Goal: Information Seeking & Learning: Learn about a topic

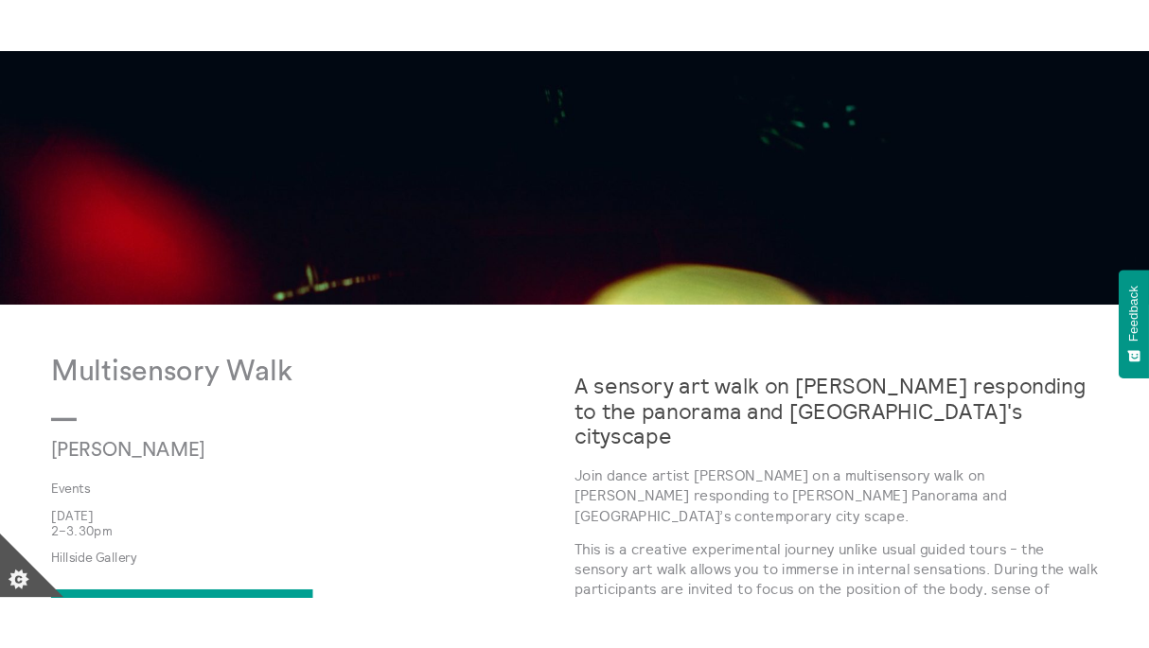
scroll to position [706, 0]
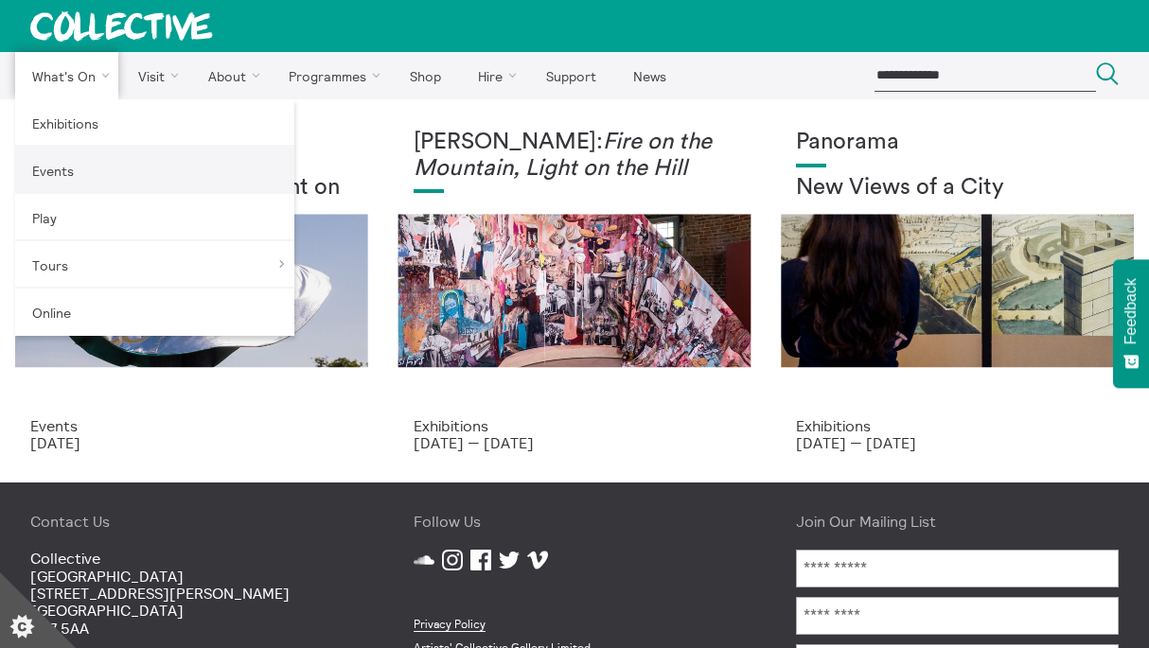
click at [114, 180] on link "Events" at bounding box center [154, 170] width 279 height 47
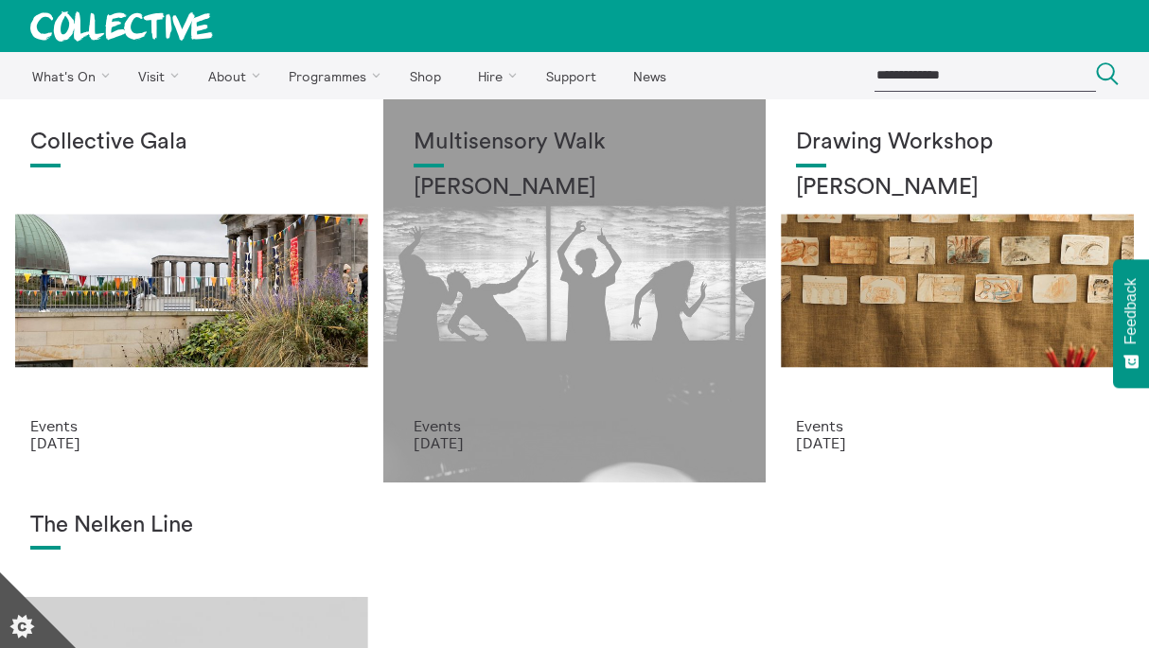
click at [452, 242] on div "Multisensory Walk [PERSON_NAME]" at bounding box center [575, 274] width 323 height 288
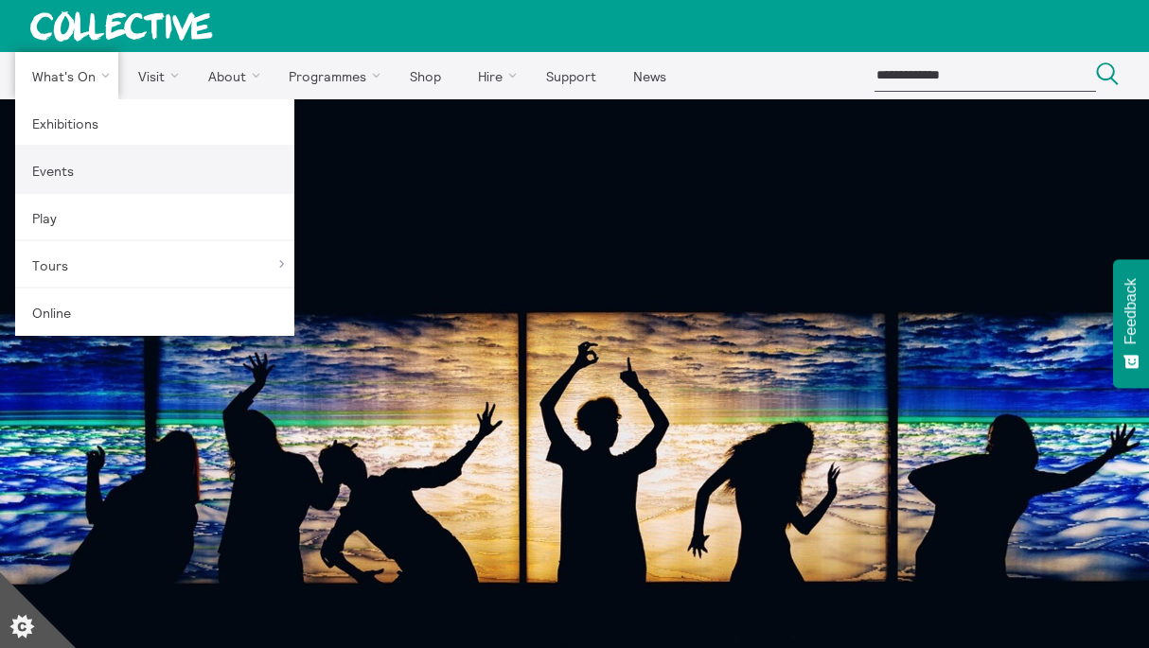
click at [99, 172] on link "Events" at bounding box center [154, 170] width 279 height 47
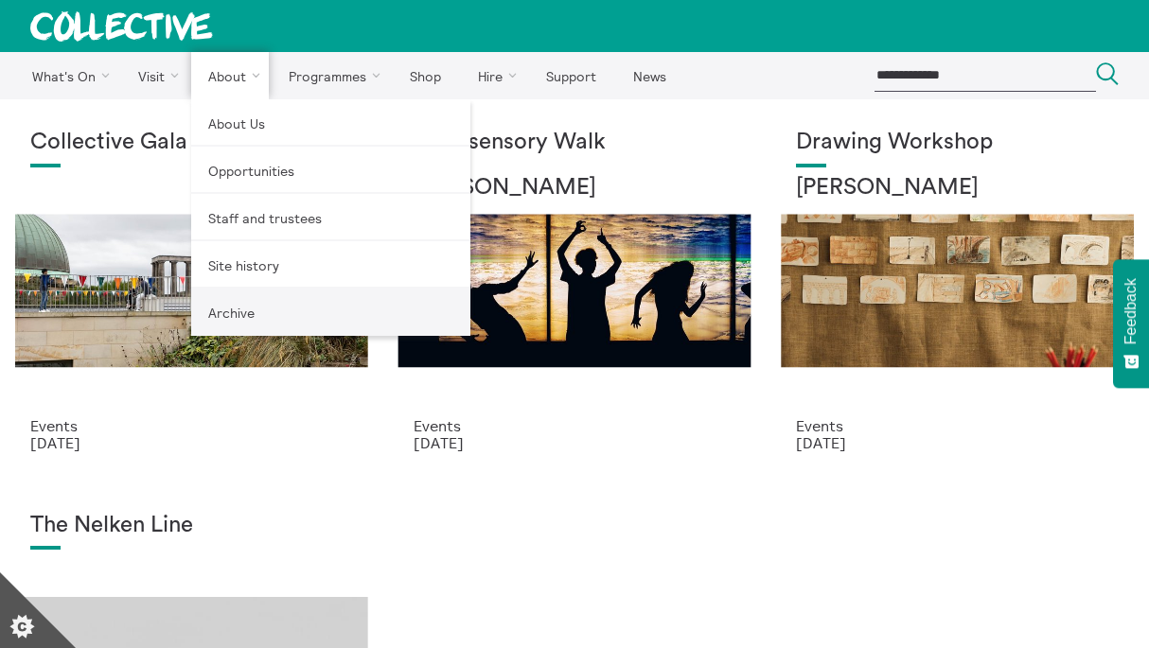
click at [240, 304] on link "Archive" at bounding box center [330, 312] width 279 height 47
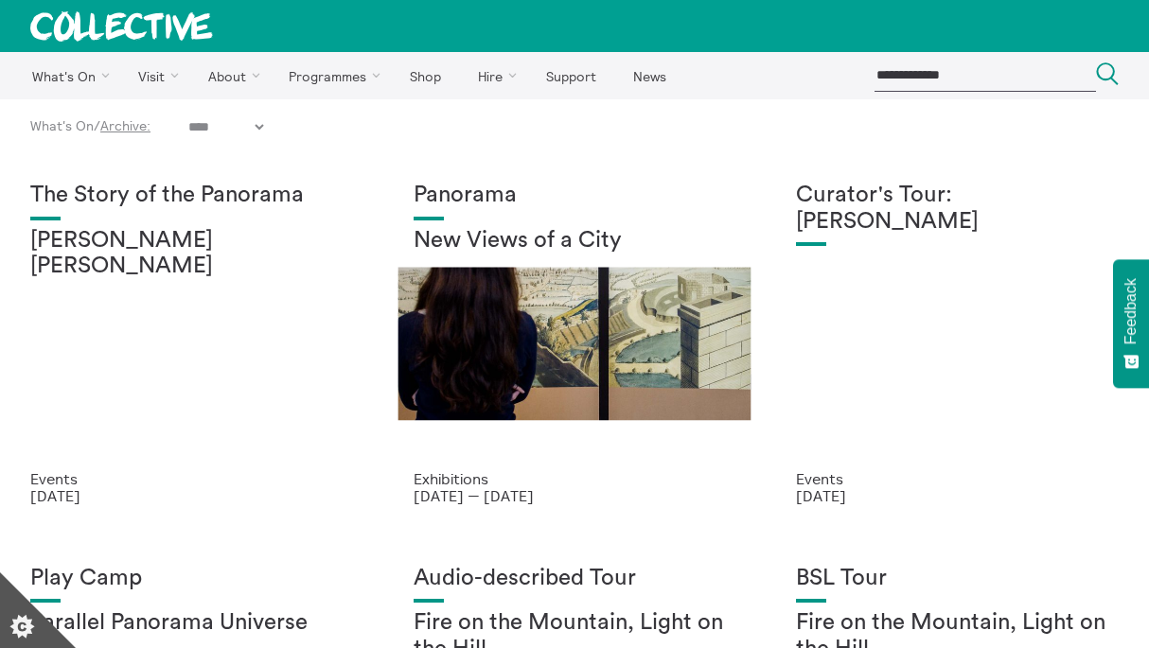
select select "****"
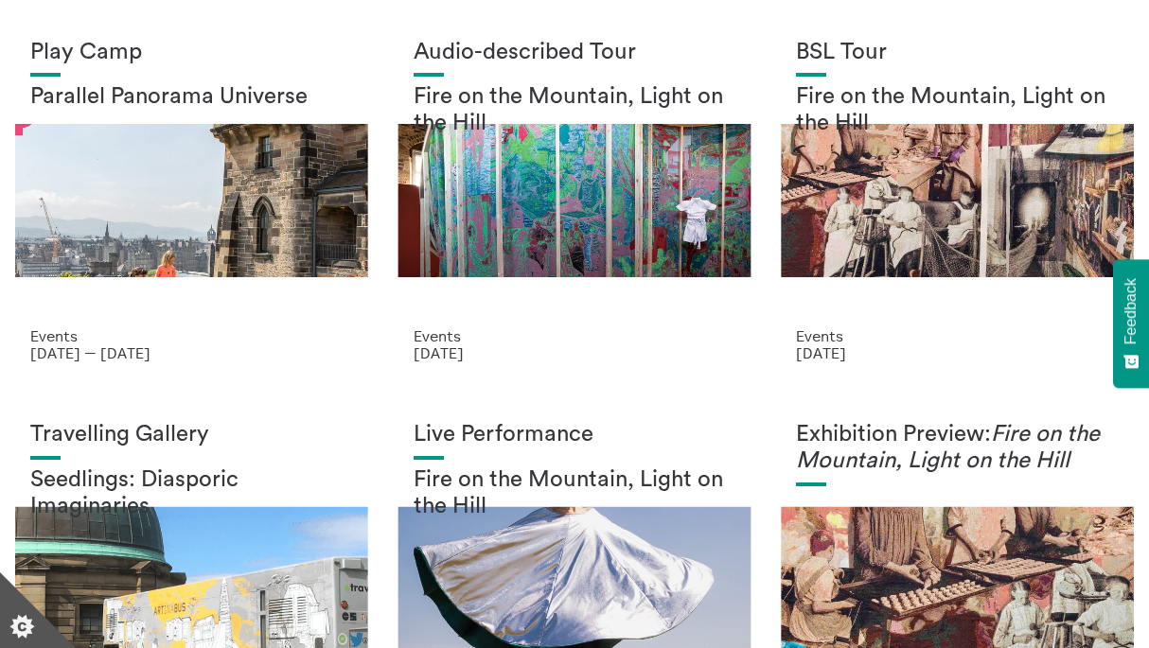
scroll to position [517, 0]
